Goal: Information Seeking & Learning: Learn about a topic

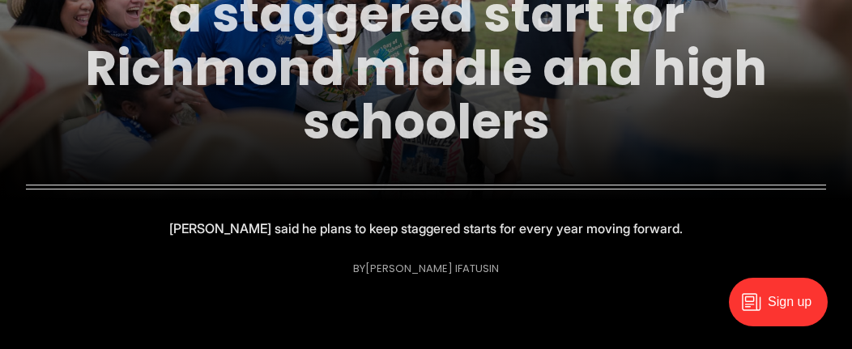
click at [385, 104] on link "New school year begins with a staggered start for Richmond middle and high scho…" at bounding box center [426, 41] width 716 height 228
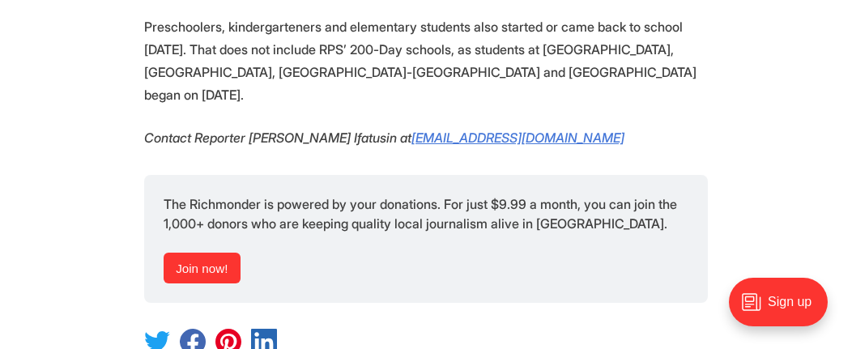
scroll to position [2591, 0]
